Goal: Task Accomplishment & Management: Use online tool/utility

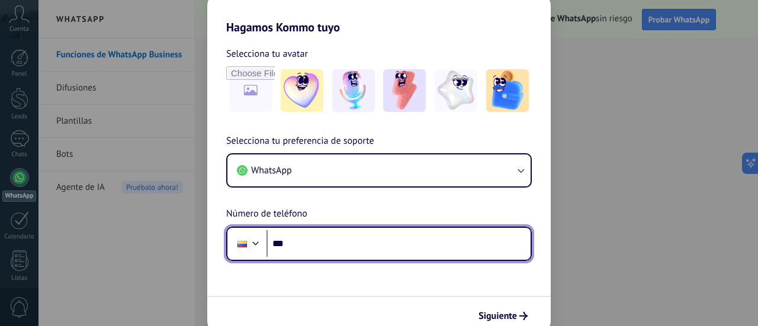
click at [413, 241] on input "***" at bounding box center [398, 243] width 264 height 27
type input "**********"
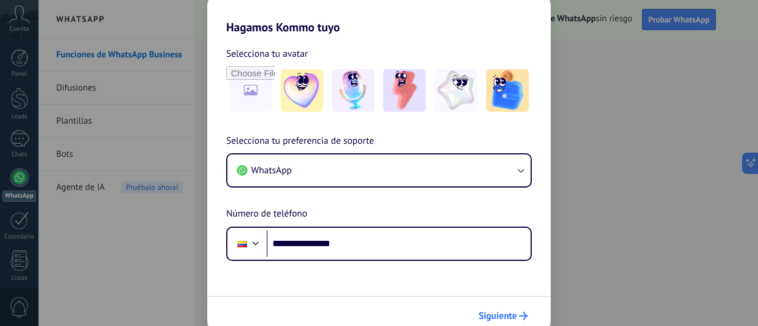
click at [524, 309] on button "Siguiente" at bounding box center [503, 316] width 60 height 20
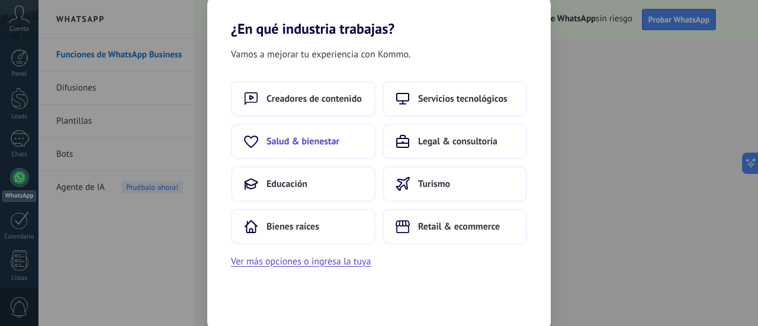
click at [297, 147] on span "Salud & bienestar" at bounding box center [302, 142] width 73 height 12
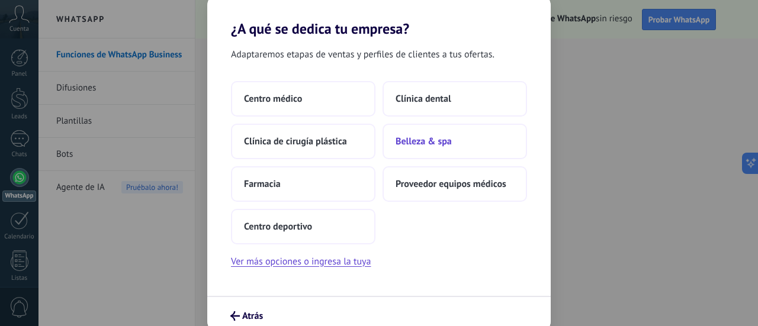
click at [431, 137] on span "Belleza & spa" at bounding box center [423, 142] width 56 height 12
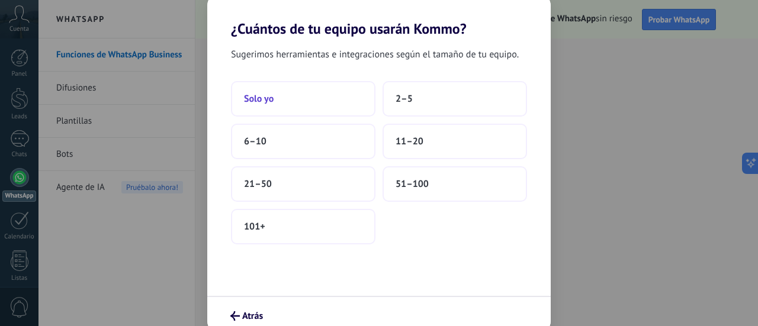
click at [306, 108] on button "Solo yo" at bounding box center [303, 99] width 144 height 36
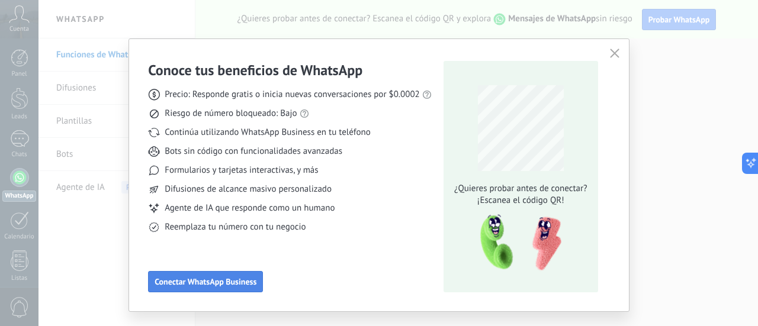
click at [236, 282] on span "Conectar WhatsApp Business" at bounding box center [206, 282] width 102 height 8
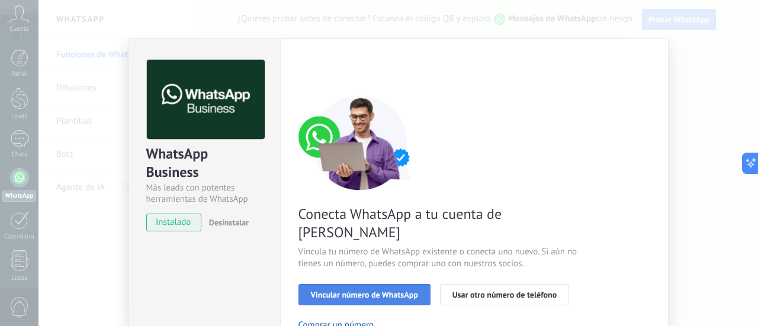
click at [355, 291] on span "Vincular número de WhatsApp" at bounding box center [364, 295] width 107 height 8
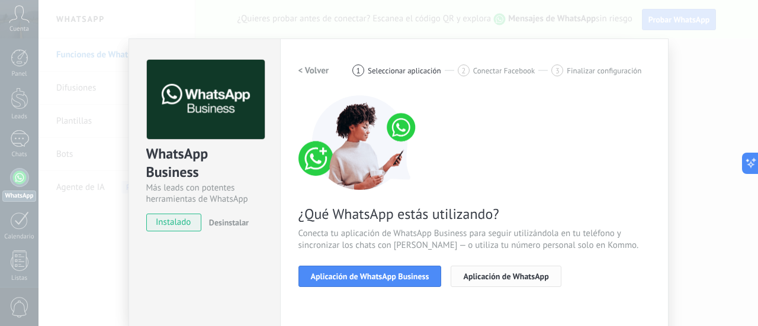
click at [533, 278] on span "Aplicación de WhatsApp" at bounding box center [505, 276] width 85 height 8
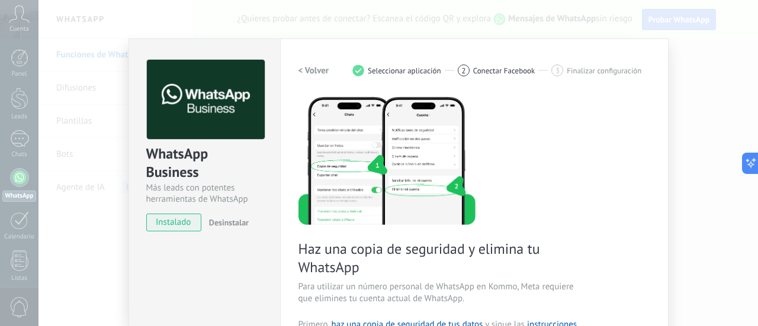
click at [533, 278] on div "Haz una copia de seguridad y elimina tu WhatsApp Para utilizar un número person…" at bounding box center [474, 325] width 352 height 461
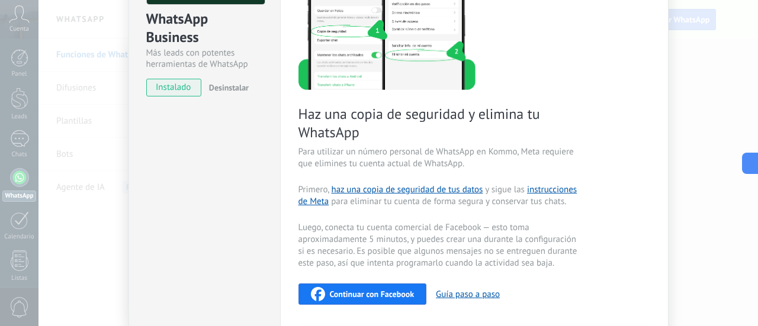
scroll to position [136, 0]
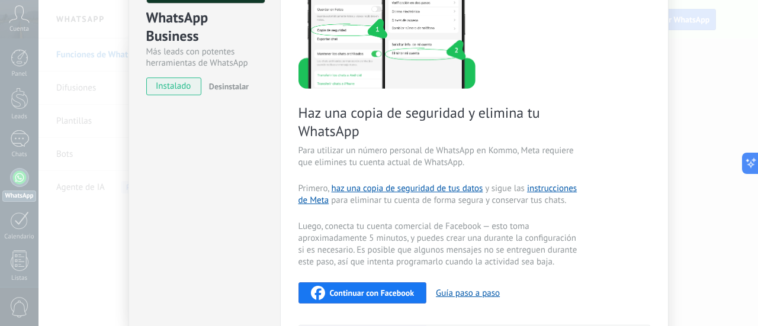
click at [384, 282] on button "Continuar con Facebook" at bounding box center [362, 292] width 128 height 21
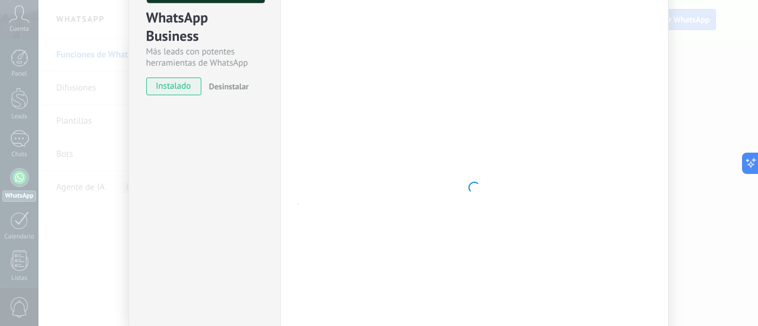
drag, startPoint x: 757, startPoint y: 106, endPoint x: 757, endPoint y: 26, distance: 79.9
click at [757, 26] on div "WhatsApp Business Más leads con potentes herramientas de WhatsApp instalado Des…" at bounding box center [397, 163] width 719 height 326
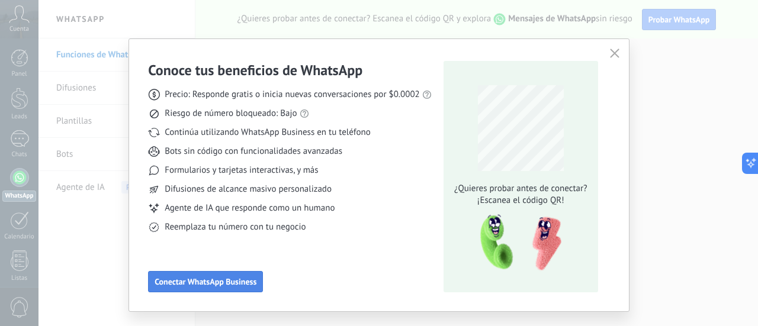
click at [235, 281] on span "Conectar WhatsApp Business" at bounding box center [206, 282] width 102 height 8
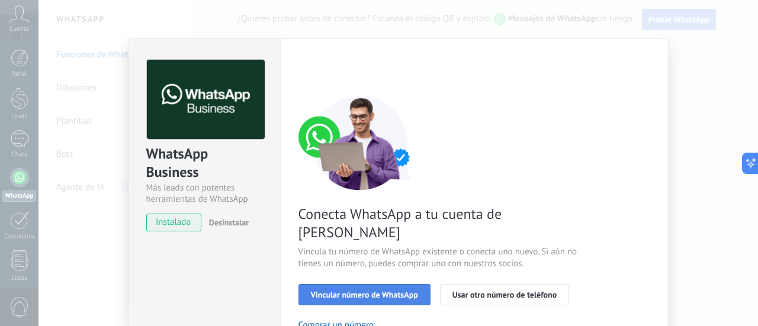
click at [381, 284] on button "Vincular número de WhatsApp" at bounding box center [364, 294] width 132 height 21
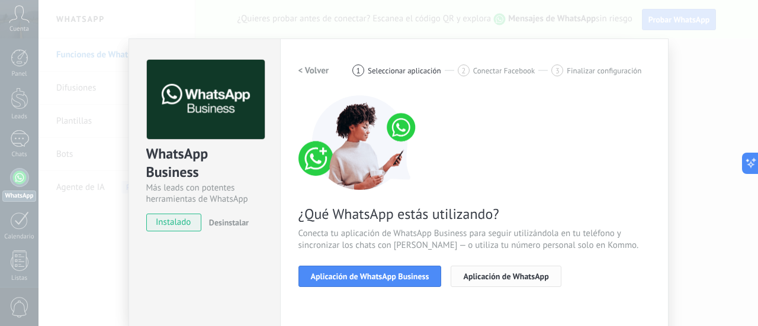
click at [494, 279] on span "Aplicación de WhatsApp" at bounding box center [505, 276] width 85 height 8
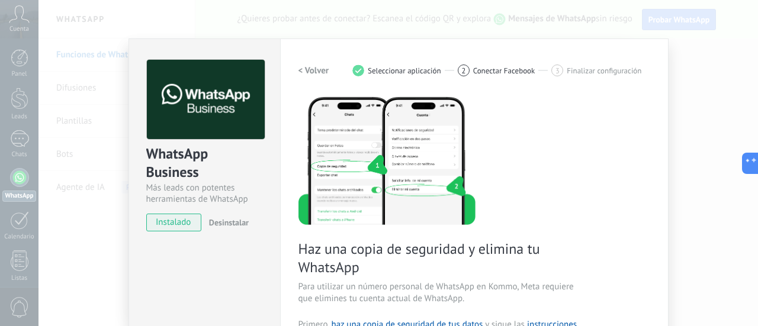
drag, startPoint x: 757, startPoint y: 100, endPoint x: 612, endPoint y: 130, distance: 148.1
click at [612, 130] on div "WhatsApp Business Más leads con potentes herramientas de WhatsApp instalado Des…" at bounding box center [397, 163] width 719 height 326
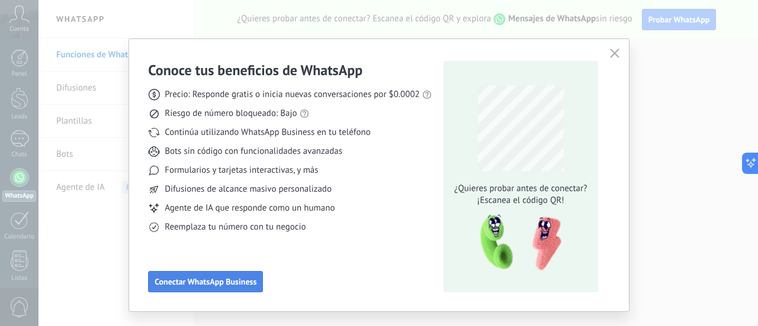
click at [182, 288] on button "Conectar WhatsApp Business" at bounding box center [205, 281] width 115 height 21
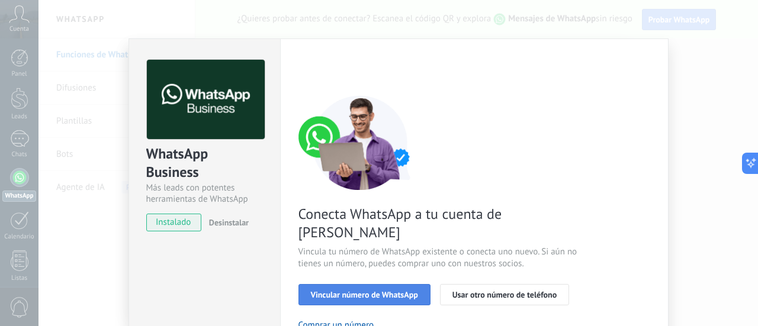
click at [345, 285] on button "Vincular número de WhatsApp" at bounding box center [364, 294] width 132 height 21
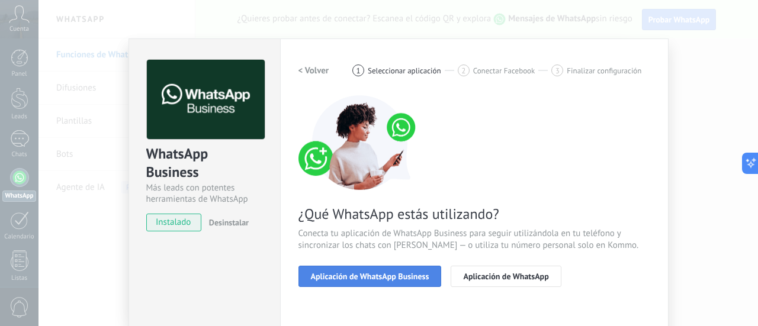
click at [376, 272] on span "Aplicación de WhatsApp Business" at bounding box center [370, 276] width 118 height 8
